Goal: Navigation & Orientation: Go to known website

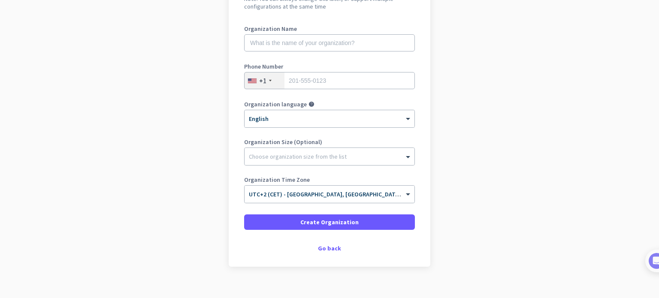
scroll to position [117, 0]
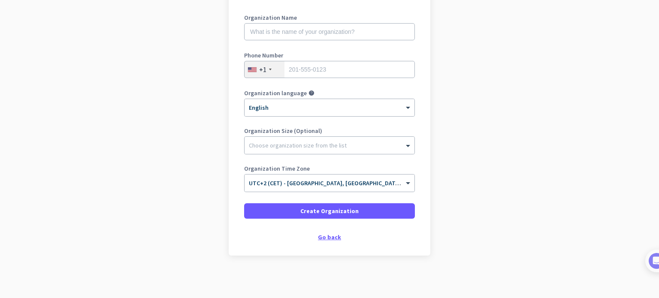
click at [333, 240] on div "Go back" at bounding box center [329, 237] width 171 height 6
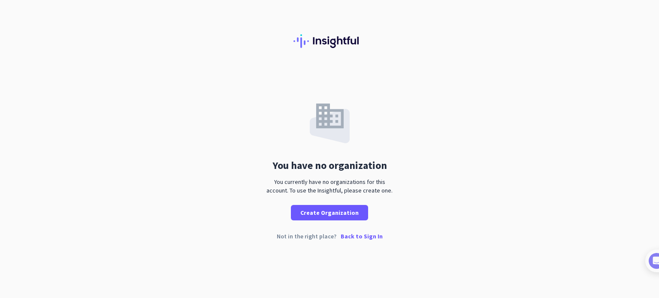
click at [354, 237] on p "Back to Sign In" at bounding box center [362, 237] width 42 height 6
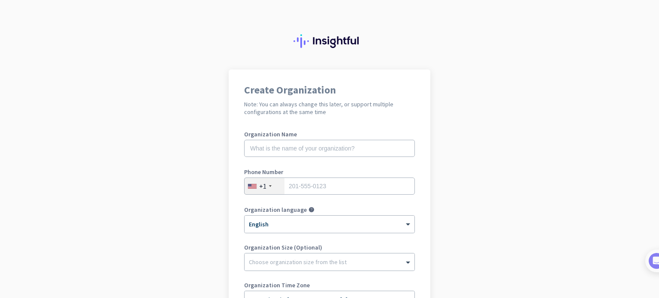
scroll to position [117, 0]
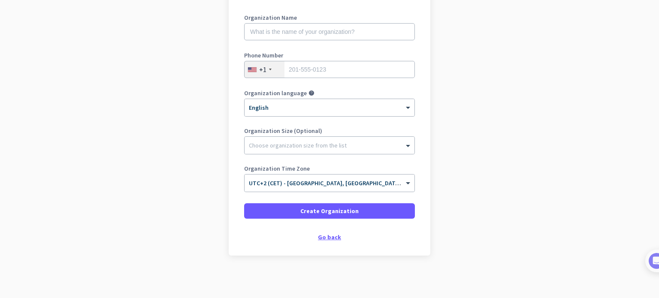
click at [336, 240] on div "Create Organization Note: You can always change this later, or support multiple…" at bounding box center [330, 104] width 202 height 303
click at [335, 237] on div "Go back" at bounding box center [329, 237] width 171 height 6
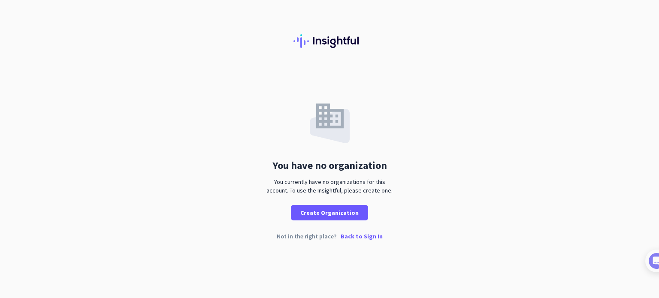
click at [373, 237] on p "Back to Sign In" at bounding box center [362, 237] width 42 height 6
